Goal: Transaction & Acquisition: Register for event/course

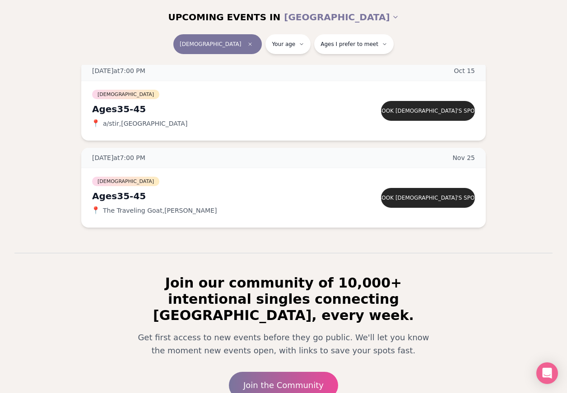
scroll to position [128, 0]
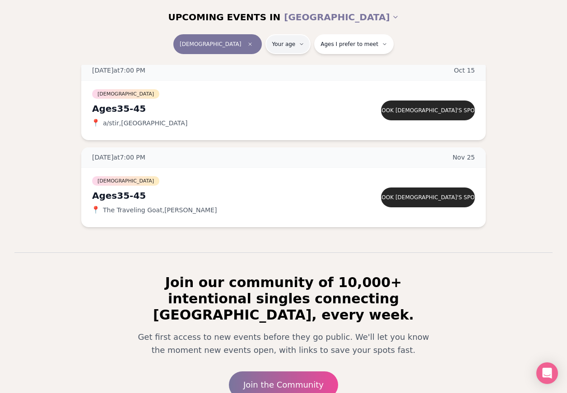
click at [291, 49] on html "Back to home luvvly LOW-PRESSURE SPEED DATING How it Works 💗 3,000 + monthly fi…" at bounding box center [283, 175] width 567 height 606
click at [291, 50] on html "Back to home luvvly LOW-PRESSURE SPEED DATING How it Works 💗 3,000 + monthly fi…" at bounding box center [283, 175] width 567 height 606
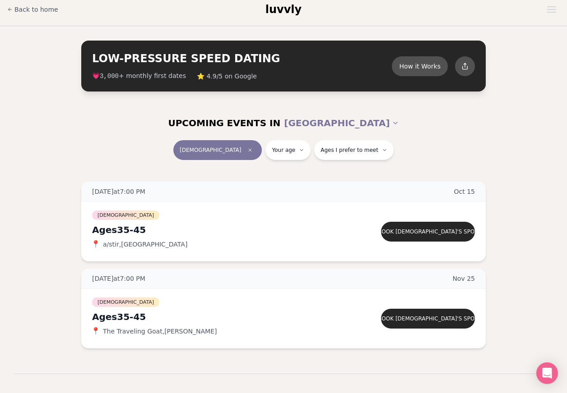
scroll to position [13, 0]
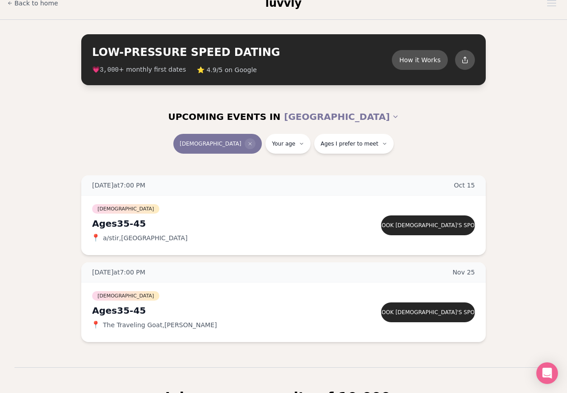
click at [245, 147] on span "Clear event type filter" at bounding box center [250, 144] width 11 height 11
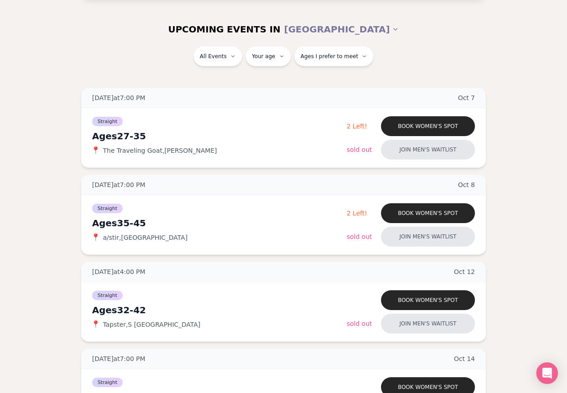
scroll to position [97, 0]
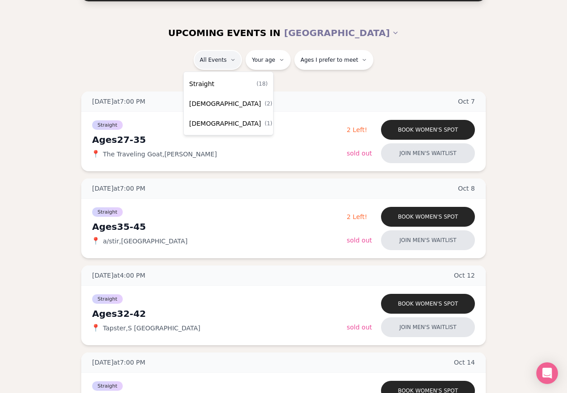
click at [231, 109] on div "[DEMOGRAPHIC_DATA] ( 2 )" at bounding box center [228, 104] width 86 height 20
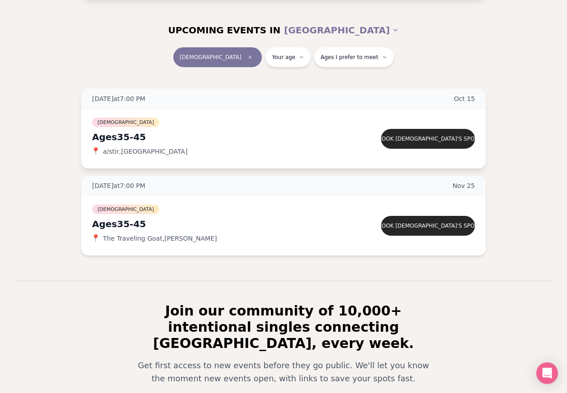
scroll to position [99, 0]
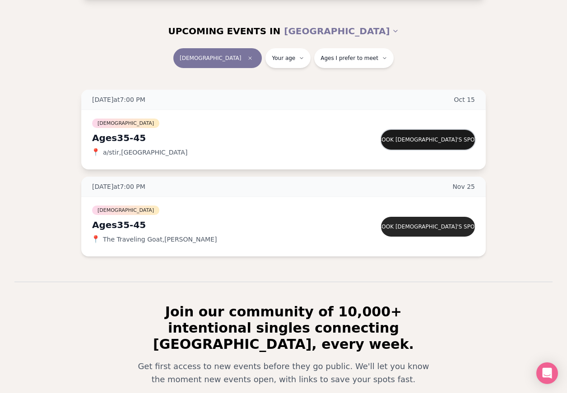
click at [427, 146] on button "Book [DEMOGRAPHIC_DATA]'s spot" at bounding box center [428, 140] width 94 height 20
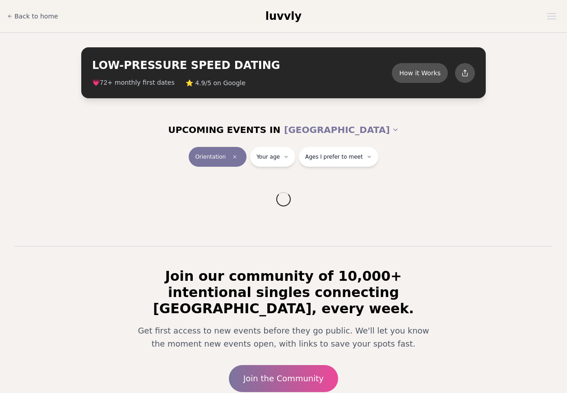
scroll to position [62, 0]
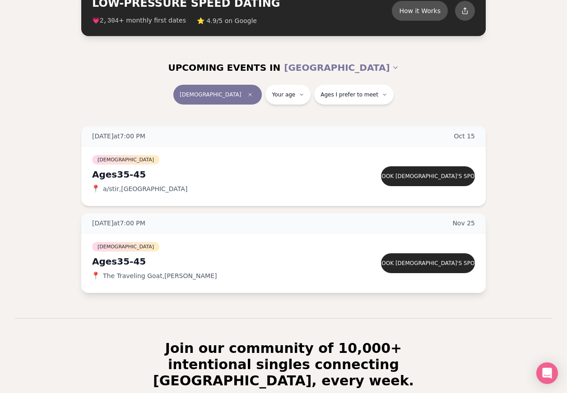
click at [203, 258] on div "Ages [DEMOGRAPHIC_DATA]" at bounding box center [219, 261] width 254 height 13
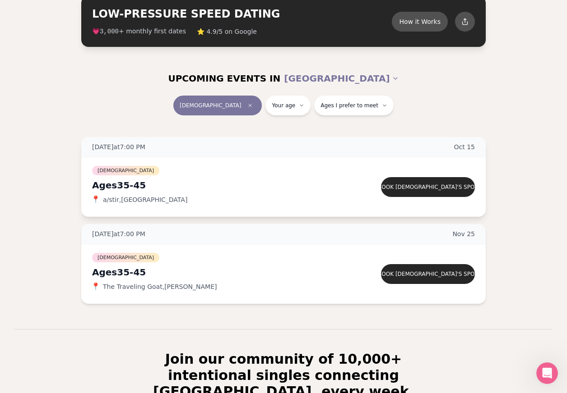
scroll to position [54, 0]
